Goal: Check status: Check status

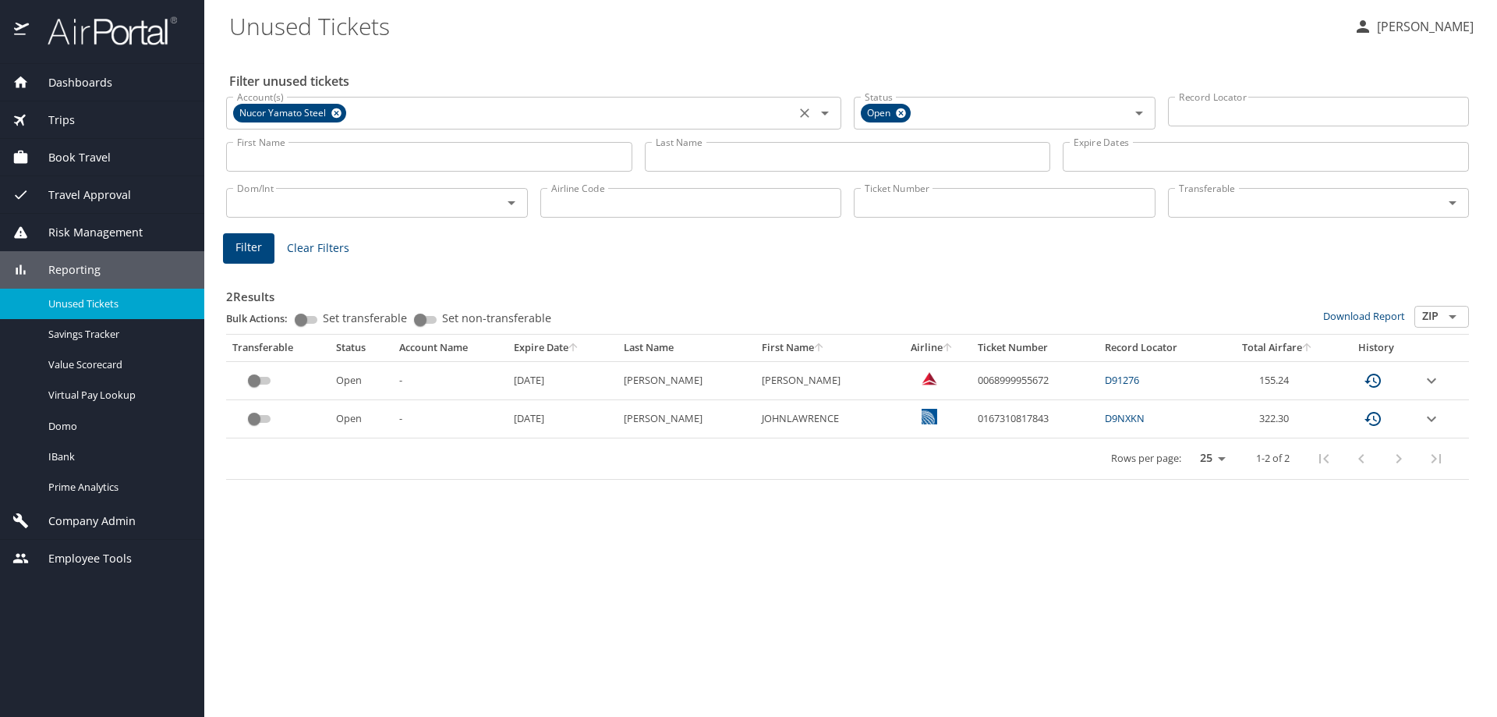
click at [339, 112] on icon at bounding box center [336, 113] width 10 height 10
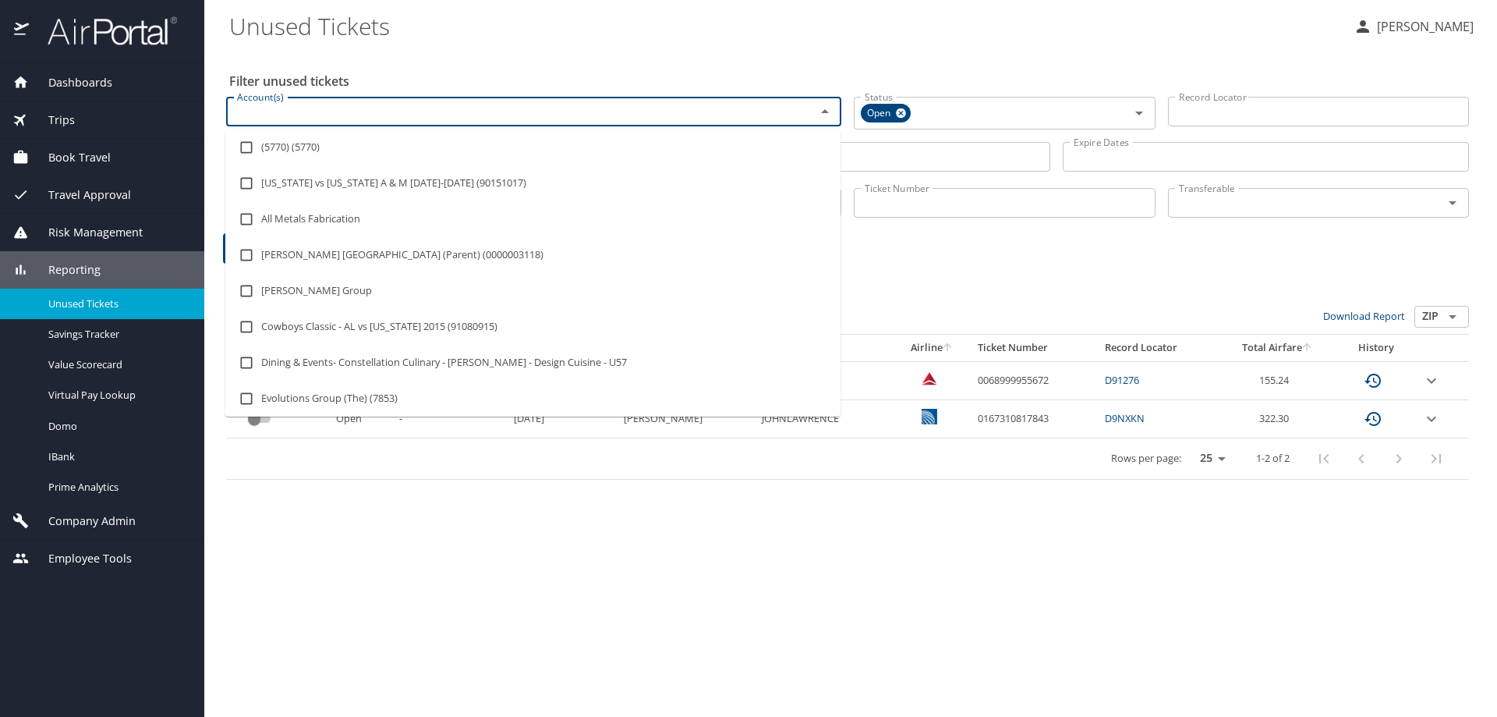
click at [339, 112] on input "Account(s)" at bounding box center [511, 111] width 560 height 20
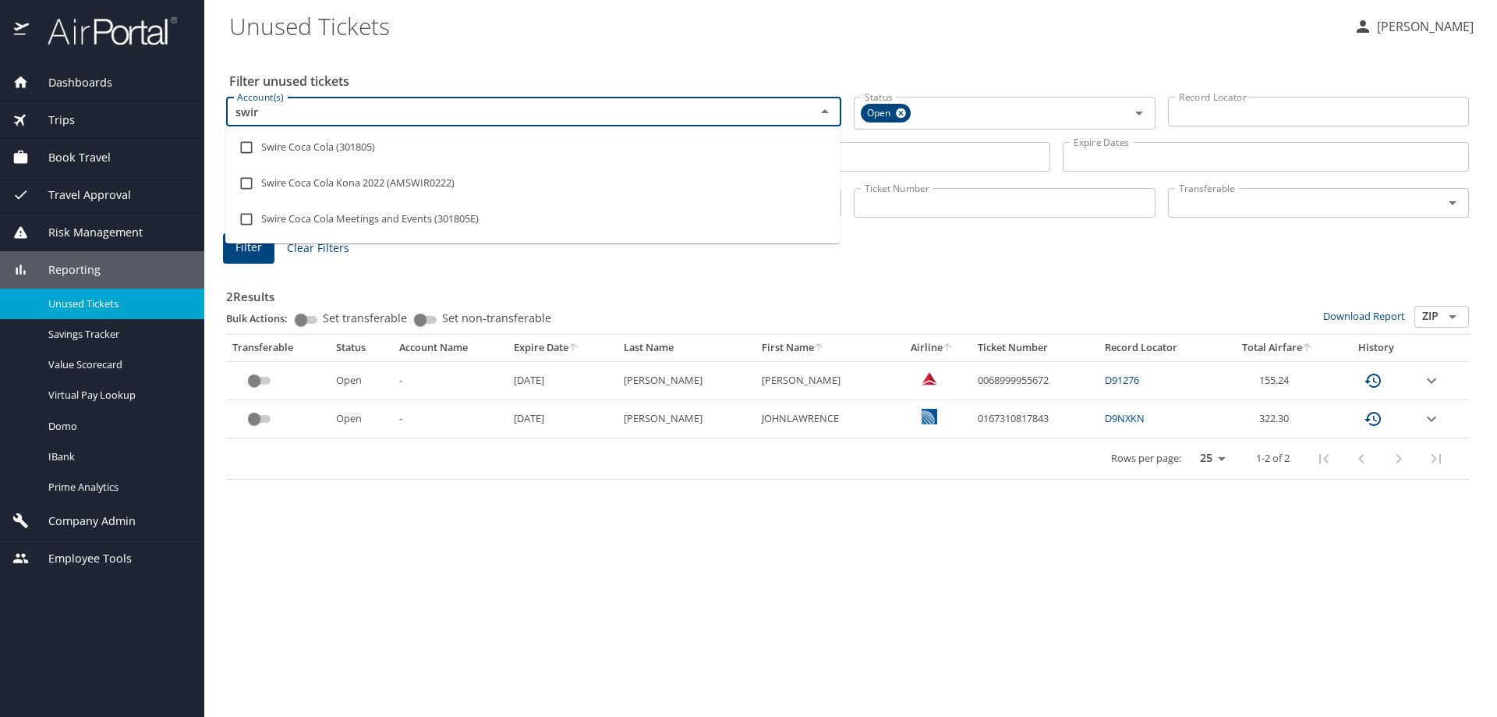
type input "swire"
click at [347, 143] on li "Swire Coca Cola (301805)" at bounding box center [532, 147] width 615 height 36
checkbox input "true"
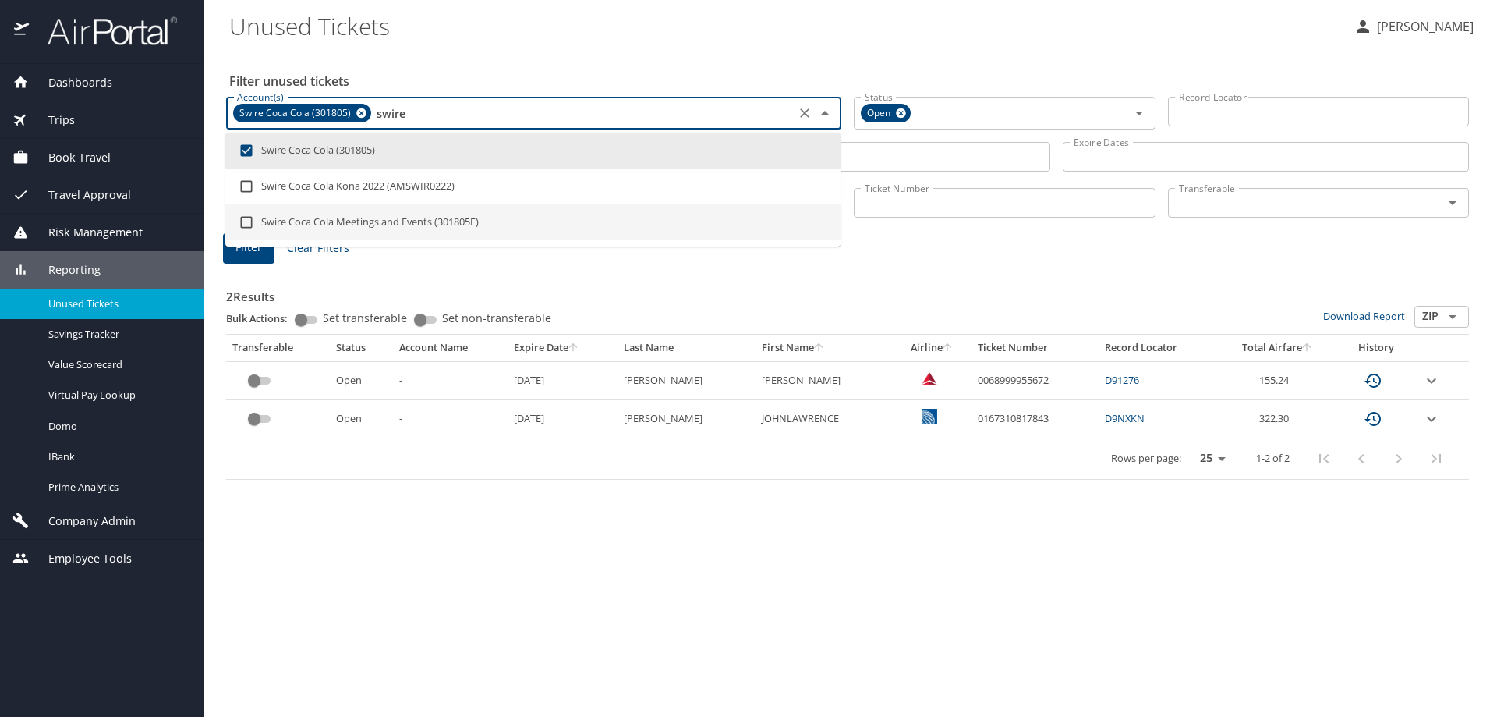
type input "swire"
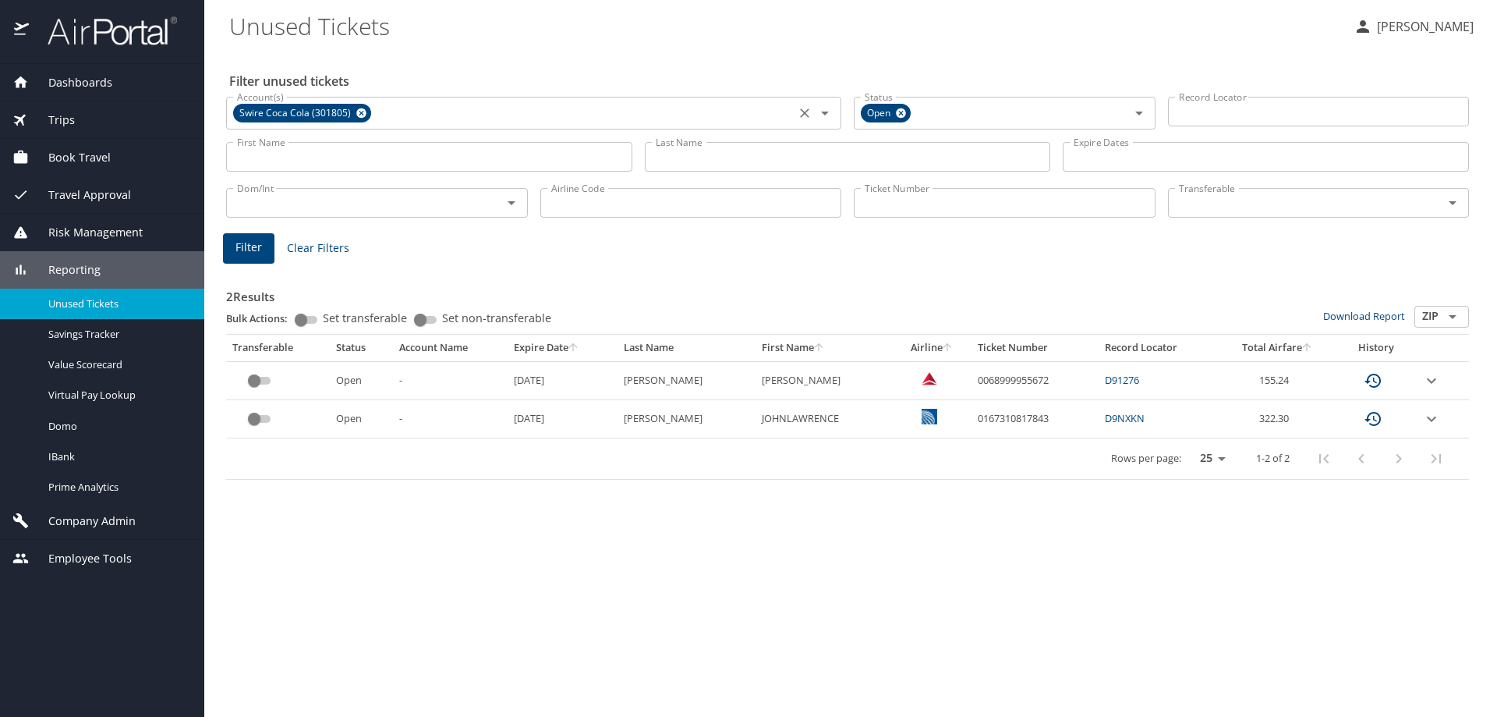
click at [905, 243] on div "Filter Clear Filters" at bounding box center [847, 248] width 1249 height 30
click at [902, 207] on input "Ticket Number" at bounding box center [1005, 203] width 302 height 30
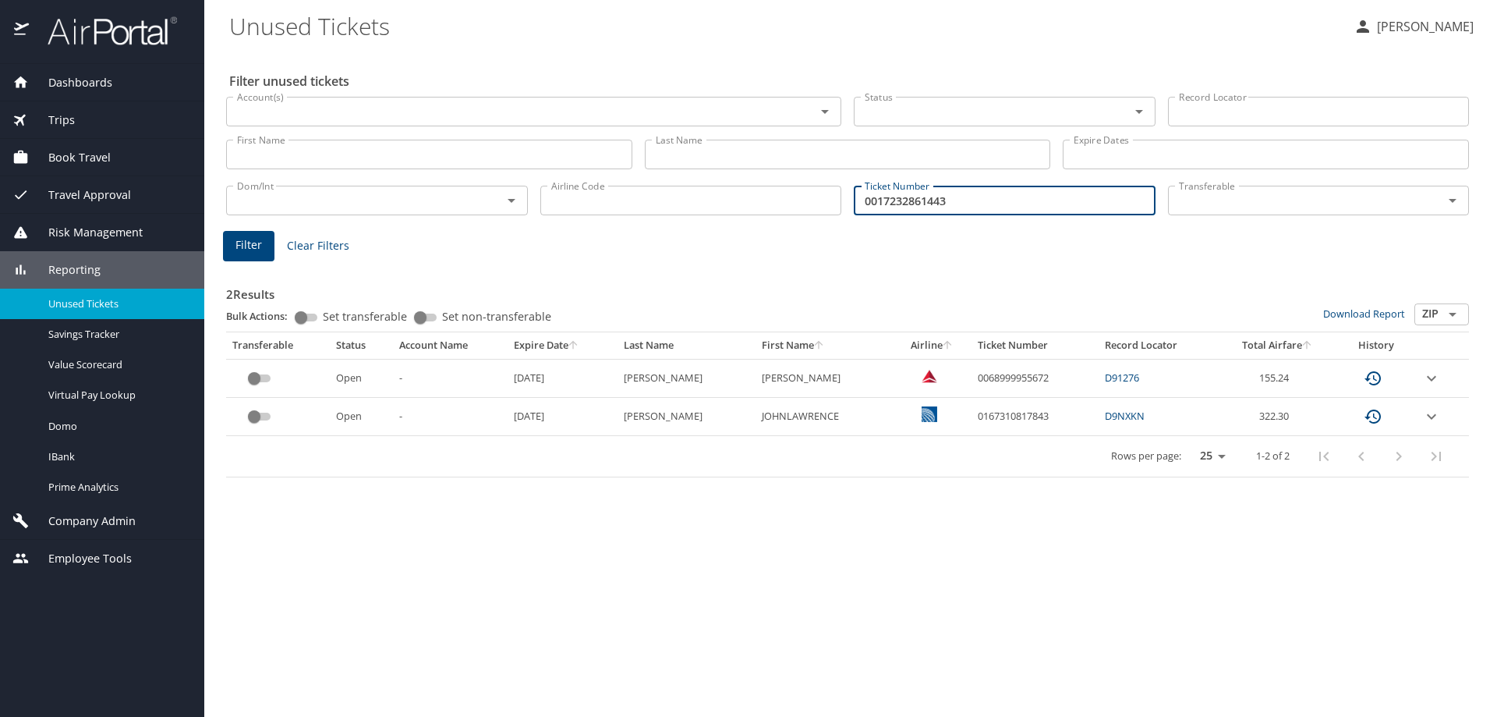
type input "0017232861443"
click at [248, 248] on span "Filter" at bounding box center [249, 245] width 27 height 19
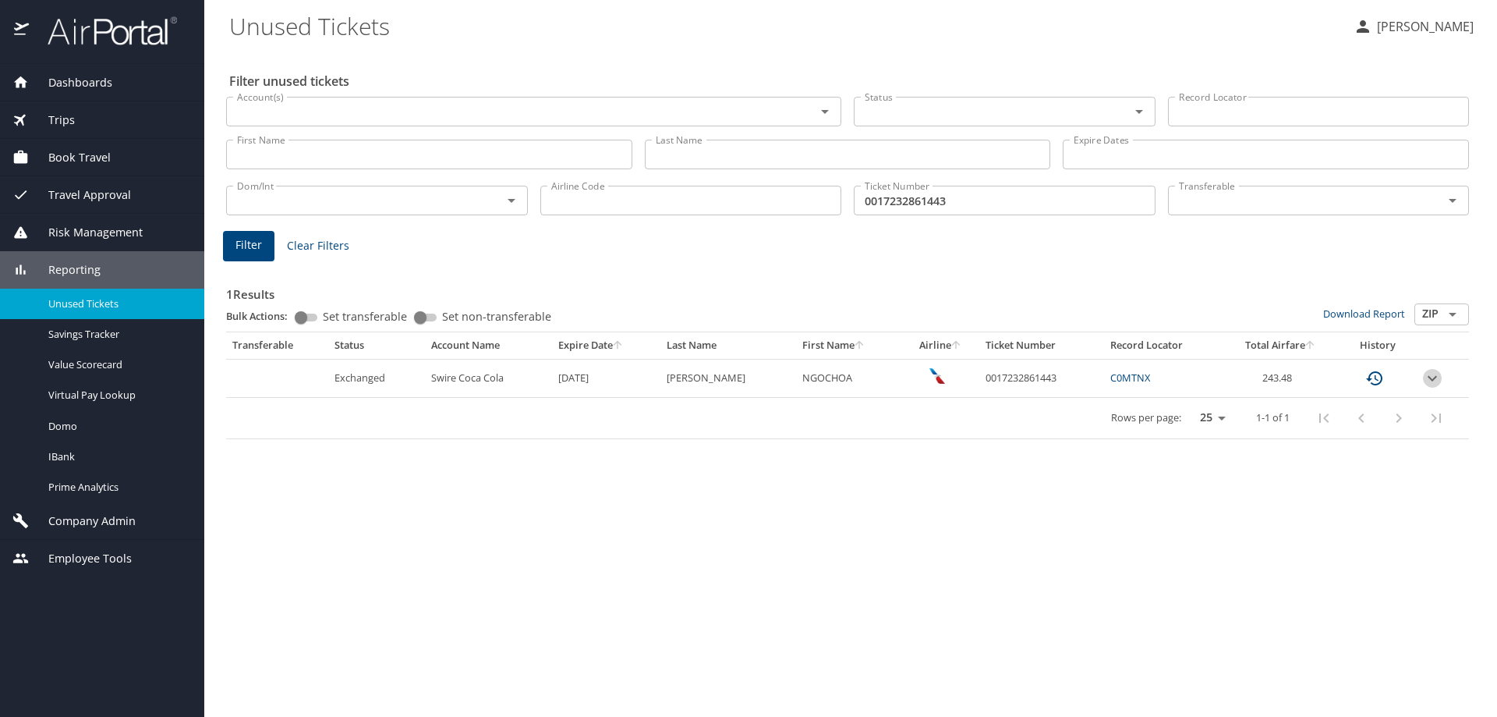
click at [1432, 382] on icon "expand row" at bounding box center [1432, 378] width 19 height 19
